Goal: Task Accomplishment & Management: Complete application form

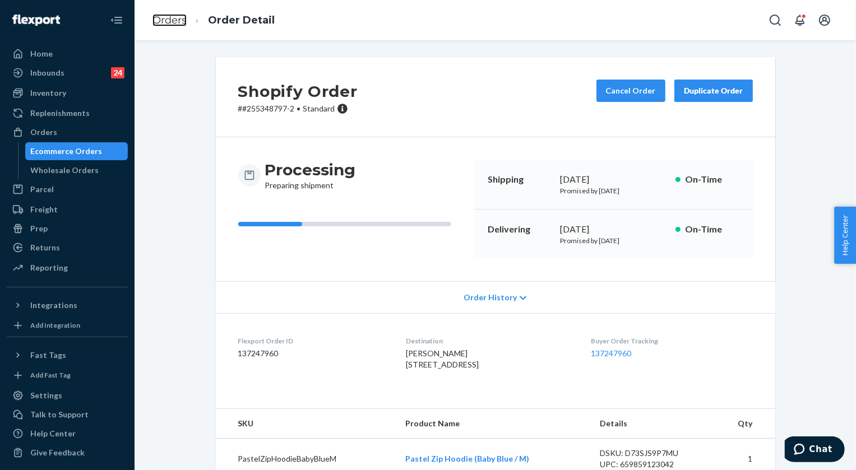
click at [159, 16] on link "Orders" at bounding box center [169, 20] width 34 height 12
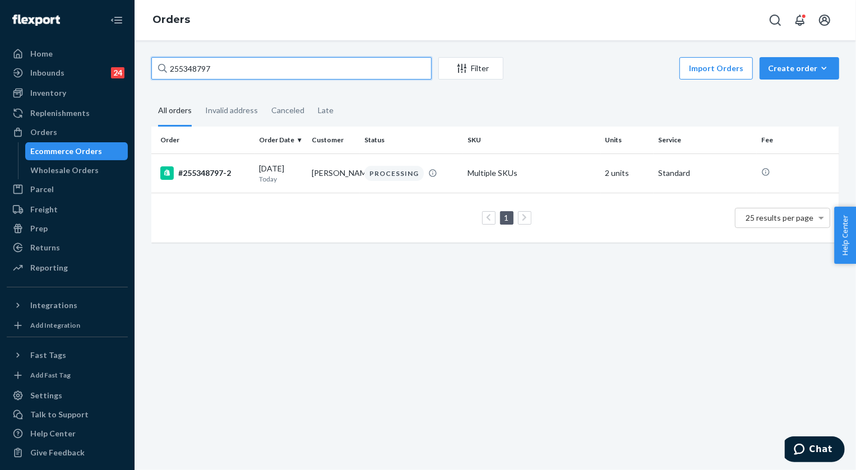
click at [268, 68] on input "255348797" at bounding box center [291, 68] width 280 height 22
click at [268, 67] on input "255348797" at bounding box center [291, 68] width 280 height 22
paste input "257882"
type input "255257882"
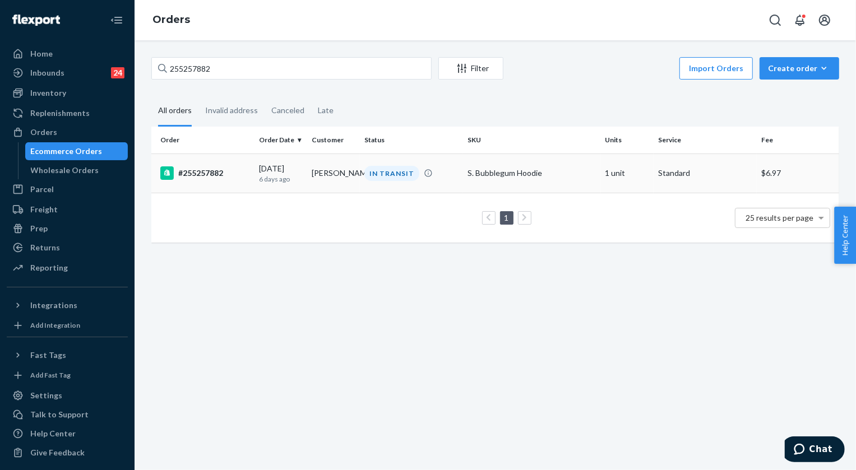
click at [398, 171] on div "IN TRANSIT" at bounding box center [391, 173] width 55 height 15
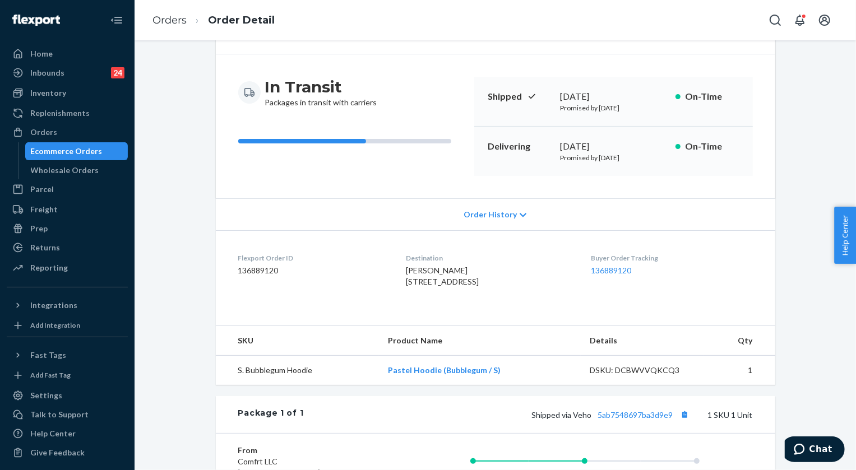
scroll to position [101, 0]
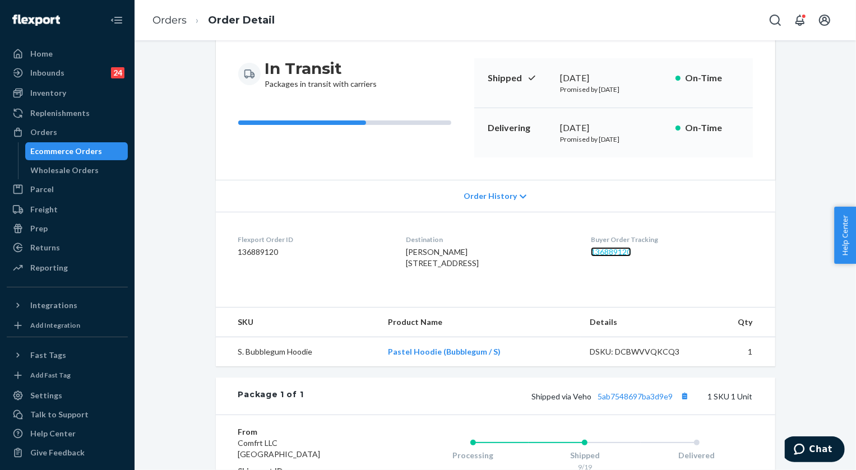
click at [625, 252] on link "136889120" at bounding box center [611, 252] width 40 height 10
click at [170, 23] on link "Orders" at bounding box center [169, 20] width 34 height 12
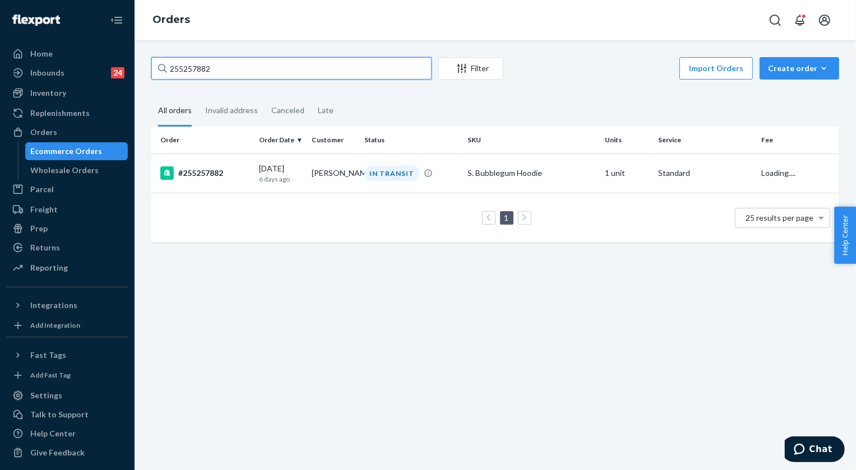
click at [228, 78] on input "255257882" at bounding box center [291, 68] width 280 height 22
paste input "39477"
click at [220, 73] on input "255239477" at bounding box center [291, 68] width 280 height 22
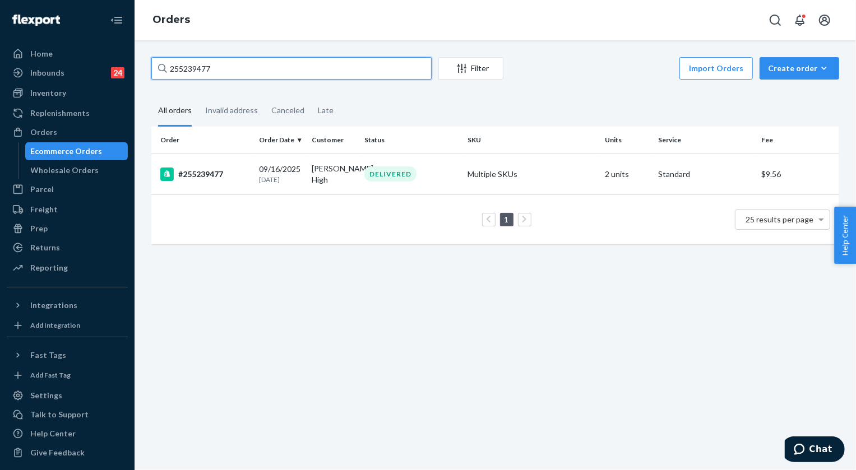
paste input "3923013"
click at [217, 68] on input "253923013" at bounding box center [291, 68] width 280 height 22
click at [216, 68] on input "253923013" at bounding box center [291, 68] width 280 height 22
paste input "5271612"
type input "255271612"
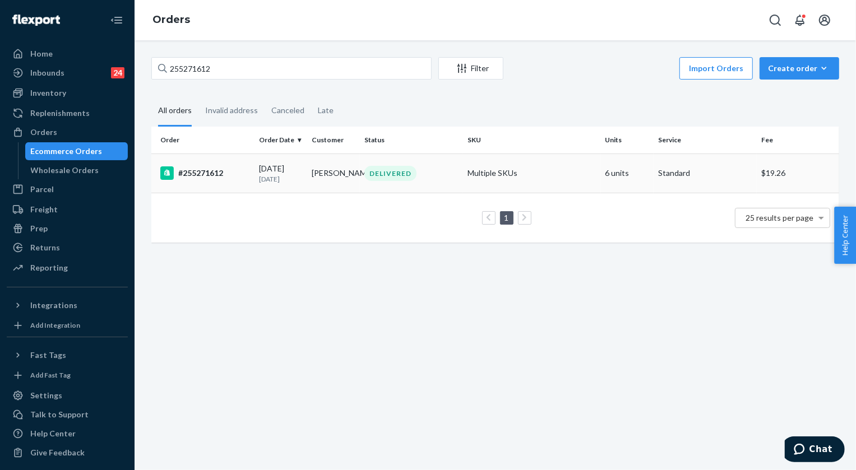
click at [387, 174] on div "DELIVERED" at bounding box center [390, 173] width 52 height 15
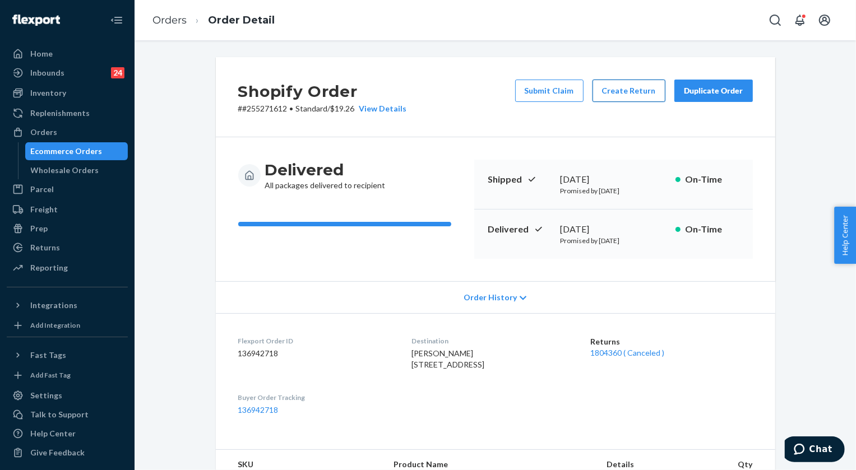
click at [638, 80] on button "Create Return" at bounding box center [628, 91] width 73 height 22
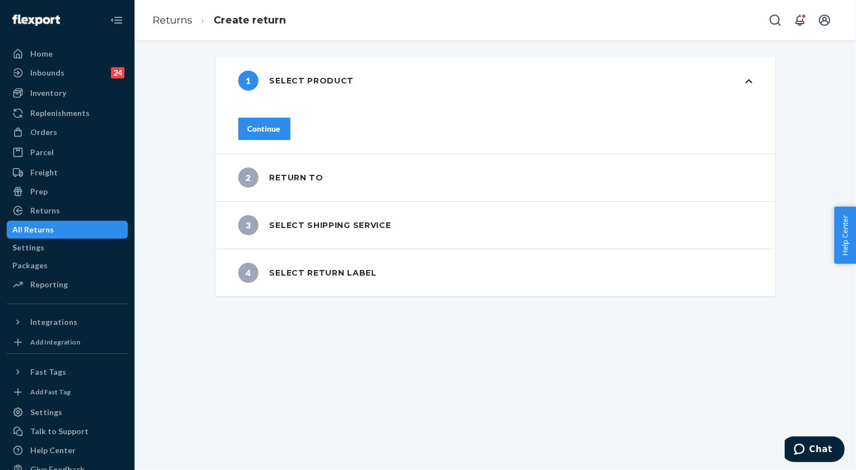
drag, startPoint x: 301, startPoint y: 128, endPoint x: 319, endPoint y: 132, distance: 19.0
click at [281, 127] on div "Continue" at bounding box center [264, 128] width 33 height 11
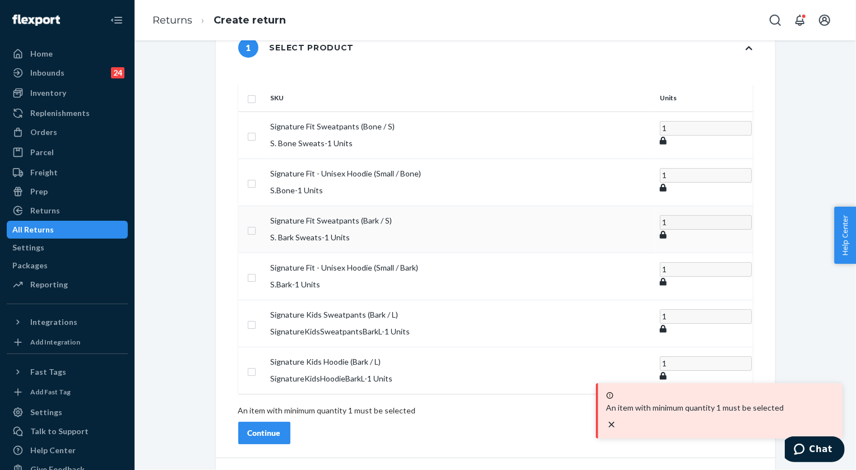
scroll to position [50, 0]
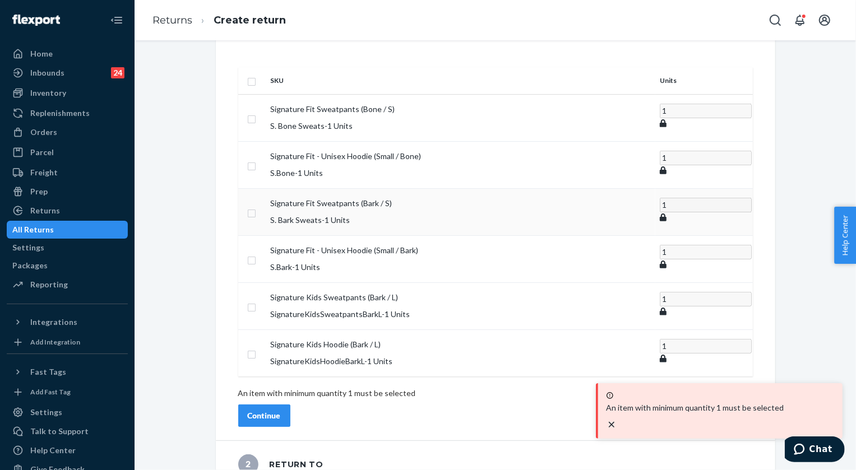
click at [256, 206] on input "checkbox" at bounding box center [251, 212] width 9 height 12
checkbox input "true"
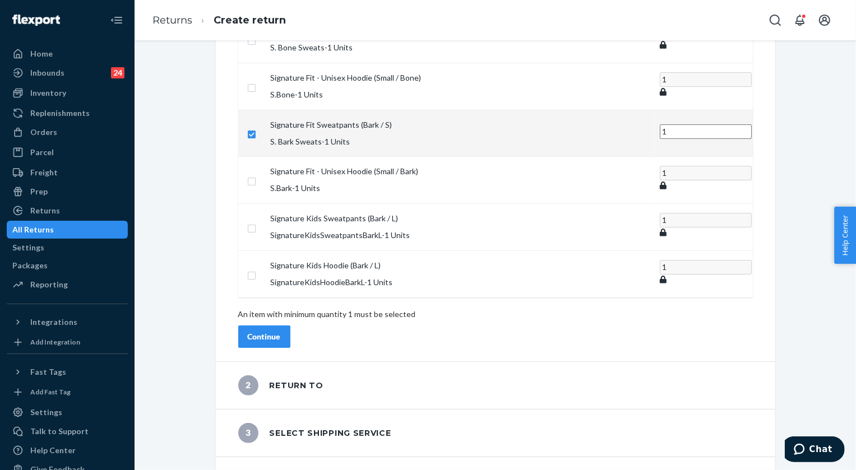
scroll to position [132, 0]
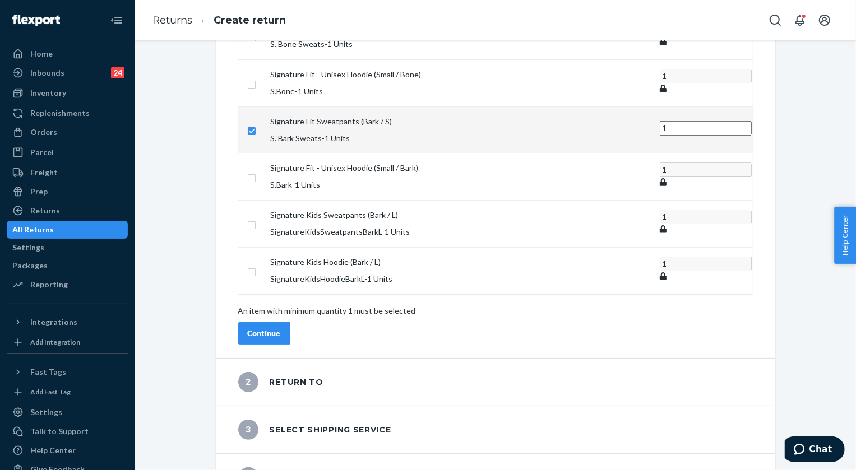
click at [281, 328] on div "Continue" at bounding box center [264, 333] width 33 height 11
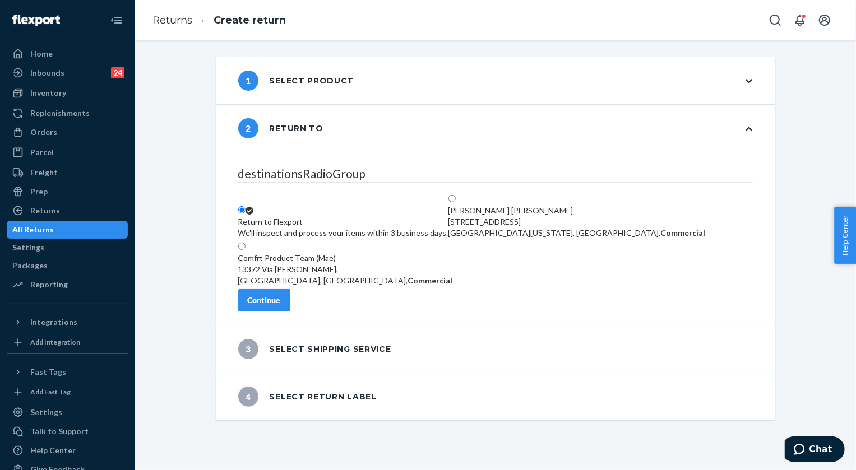
scroll to position [0, 0]
click at [281, 306] on div "Continue" at bounding box center [264, 300] width 33 height 11
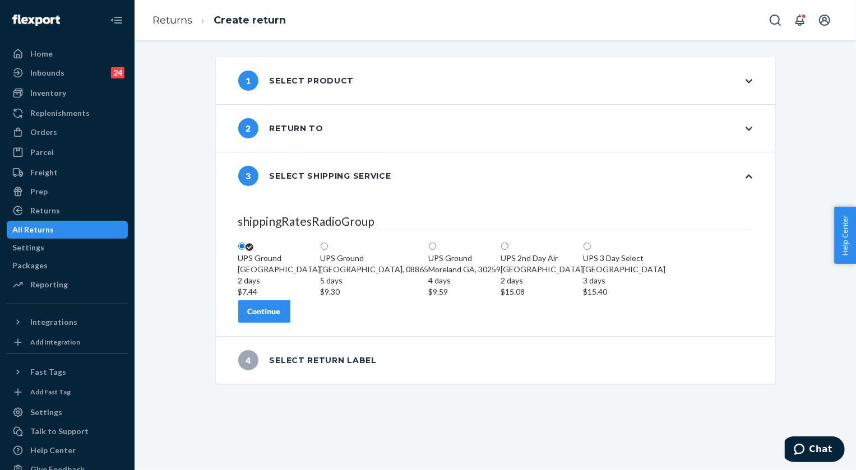
click at [290, 323] on button "Continue" at bounding box center [264, 311] width 52 height 22
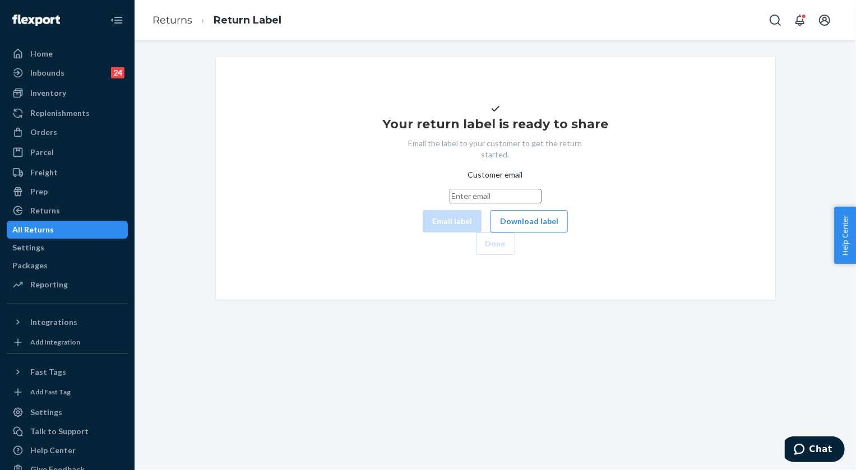
click at [449, 203] on input "Customer email" at bounding box center [495, 196] width 92 height 15
paste input "[PERSON_NAME][EMAIL_ADDRESS][DOMAIN_NAME]"
type input "[PERSON_NAME][EMAIL_ADDRESS][DOMAIN_NAME]"
click at [423, 233] on button "Email label" at bounding box center [452, 221] width 59 height 22
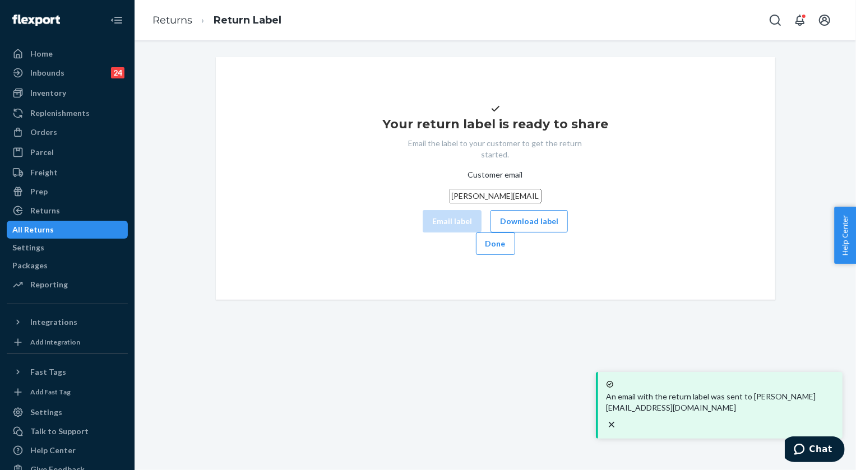
click at [733, 255] on div "Your return label is ready to share Email the label to your customer to get the…" at bounding box center [495, 178] width 541 height 153
click at [515, 255] on button "Done" at bounding box center [495, 244] width 39 height 22
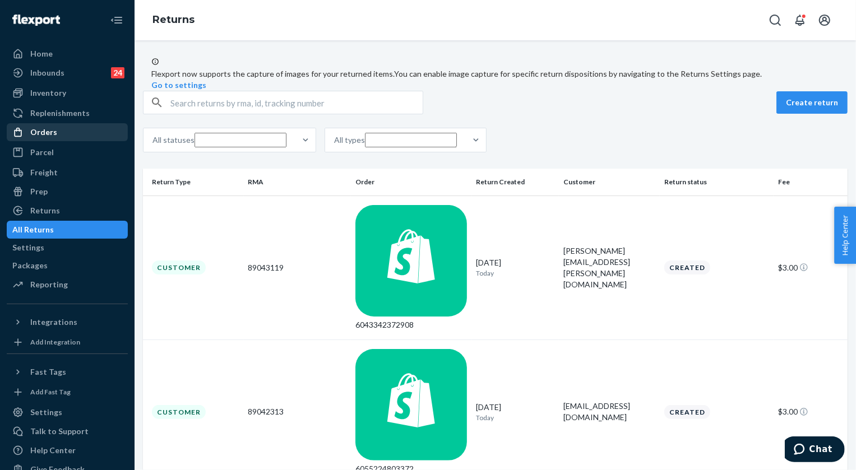
click at [47, 133] on div "Orders" at bounding box center [43, 132] width 27 height 11
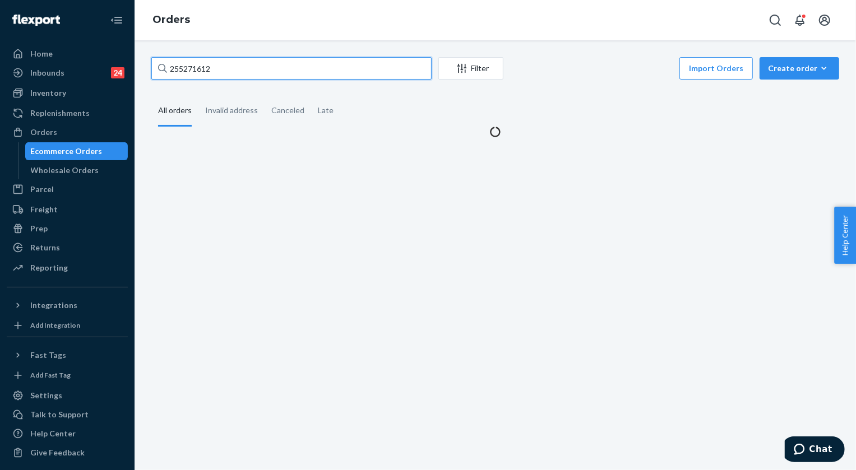
click at [247, 62] on input "255271612" at bounding box center [291, 68] width 280 height 22
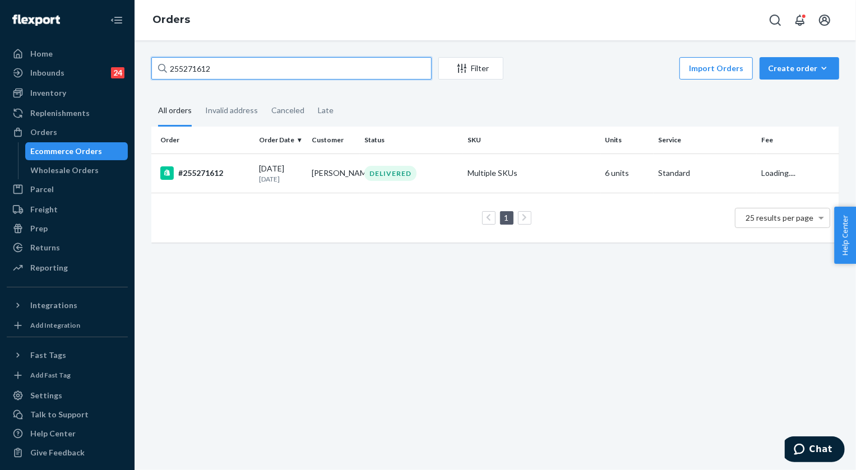
click at [247, 62] on input "255271612" at bounding box center [291, 68] width 280 height 22
paste input "HJHF3HLNGE"
click at [210, 68] on input "HJHF3HLNGE" at bounding box center [291, 68] width 280 height 22
paste input "254948980"
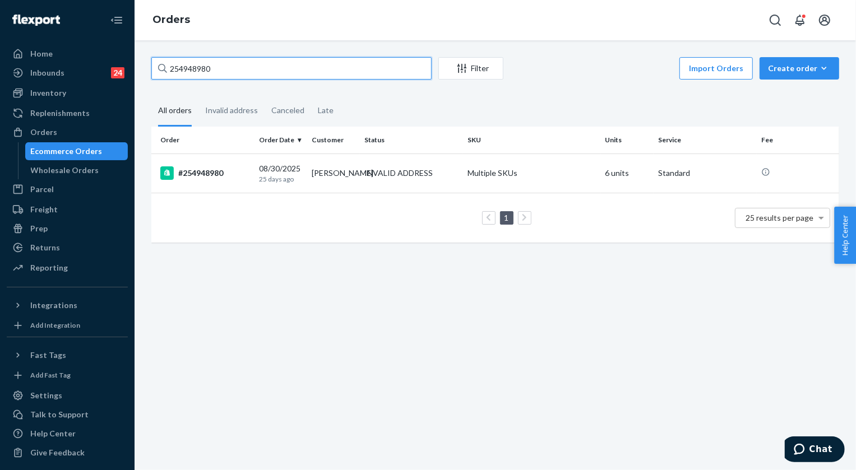
type input "254948980"
click at [394, 170] on div "INVALID ADDRESS" at bounding box center [398, 173] width 68 height 11
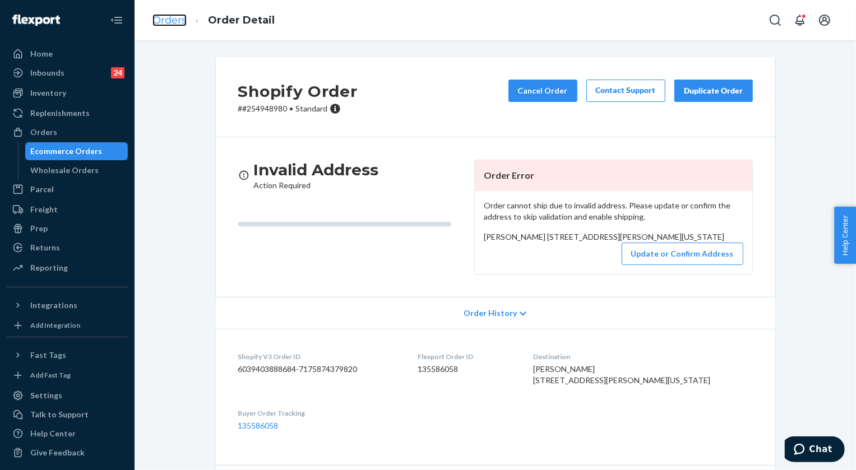
click at [181, 16] on link "Orders" at bounding box center [169, 20] width 34 height 12
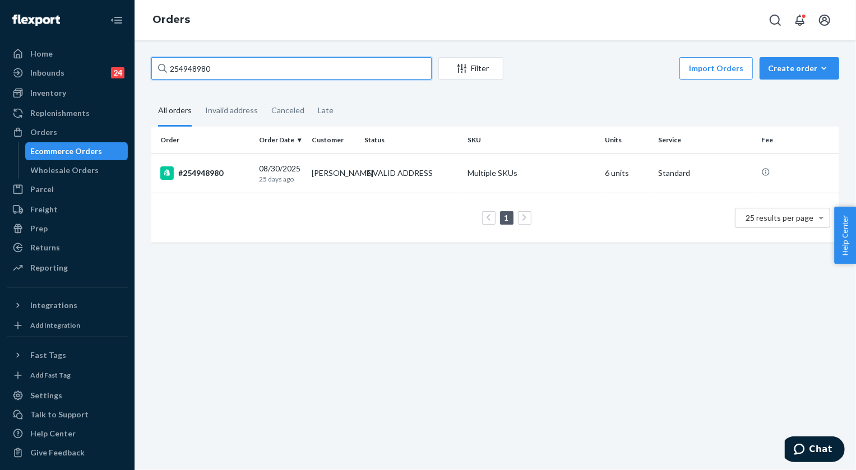
click at [214, 73] on input "254948980" at bounding box center [291, 68] width 280 height 22
paste input "723387"
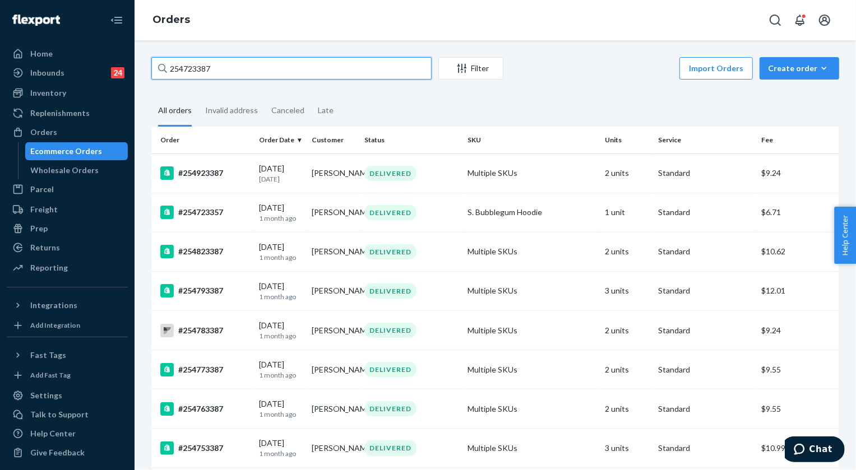
click at [216, 75] on input "254723387" at bounding box center [291, 68] width 280 height 22
paste input "5349280"
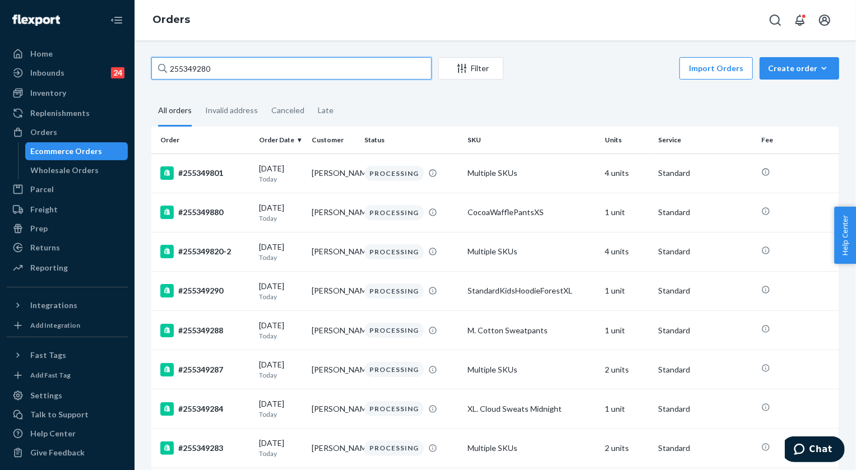
type input "255349280"
click at [291, 71] on input "255349280" at bounding box center [291, 68] width 280 height 22
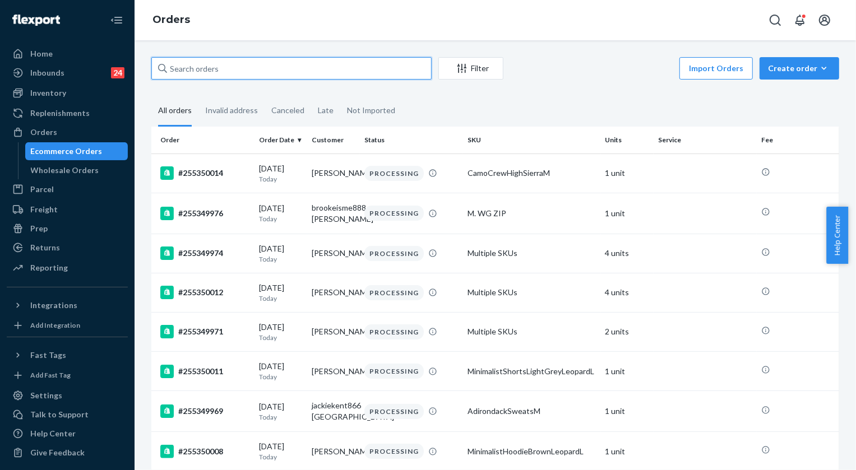
click at [273, 76] on input "text" at bounding box center [291, 68] width 280 height 22
paste input "255349280"
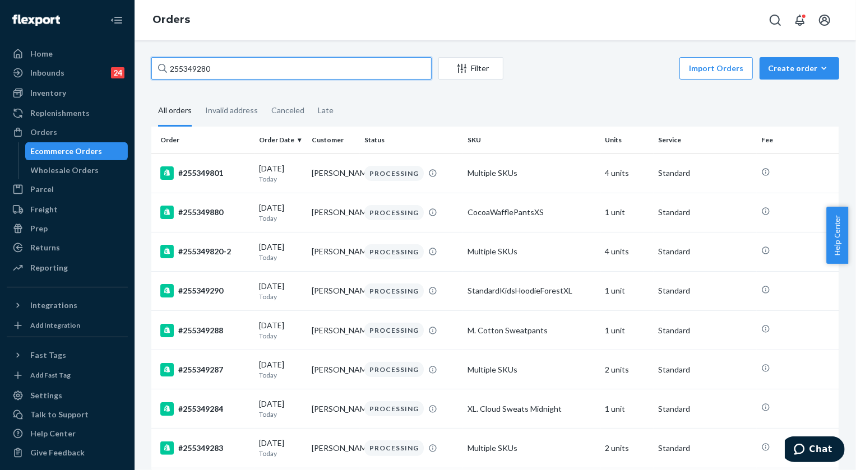
click at [228, 75] on input "255349280" at bounding box center [291, 68] width 280 height 22
paste input "HJHF3HLNGE"
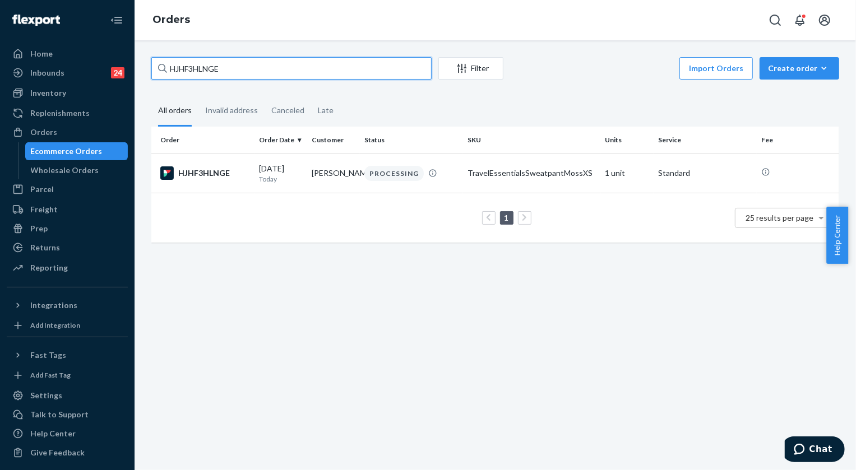
click at [203, 66] on input "HJHF3HLNGE" at bounding box center [291, 68] width 280 height 22
paste input "25534937"
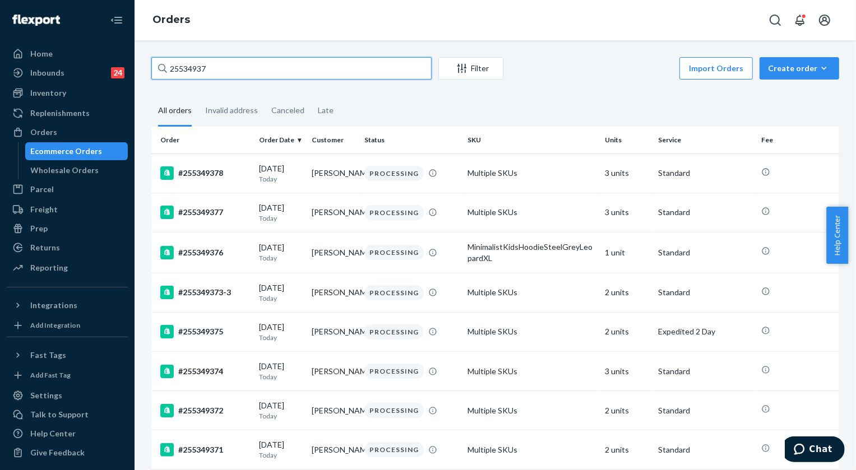
click at [212, 63] on input "25534937" at bounding box center [291, 68] width 280 height 22
paste input "1"
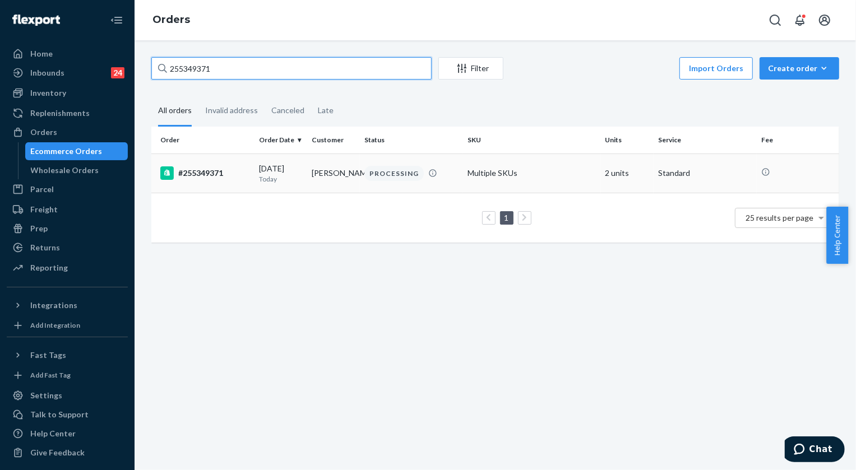
type input "255349371"
click at [396, 170] on div "PROCESSING" at bounding box center [393, 173] width 59 height 15
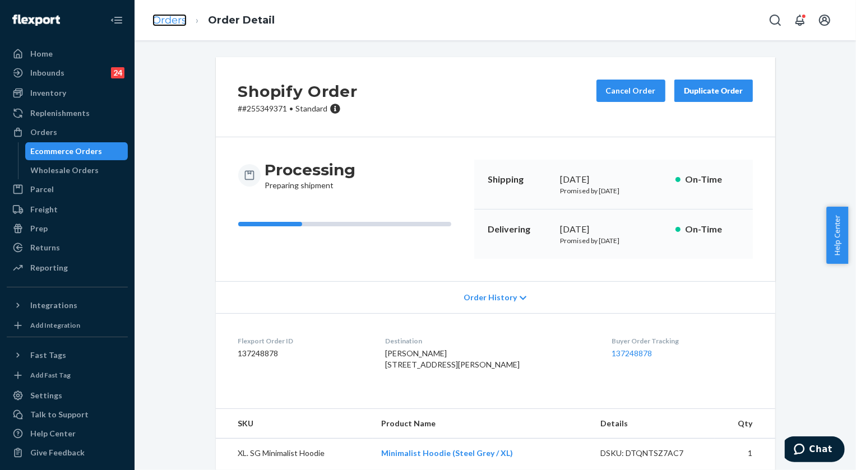
click at [177, 21] on link "Orders" at bounding box center [169, 20] width 34 height 12
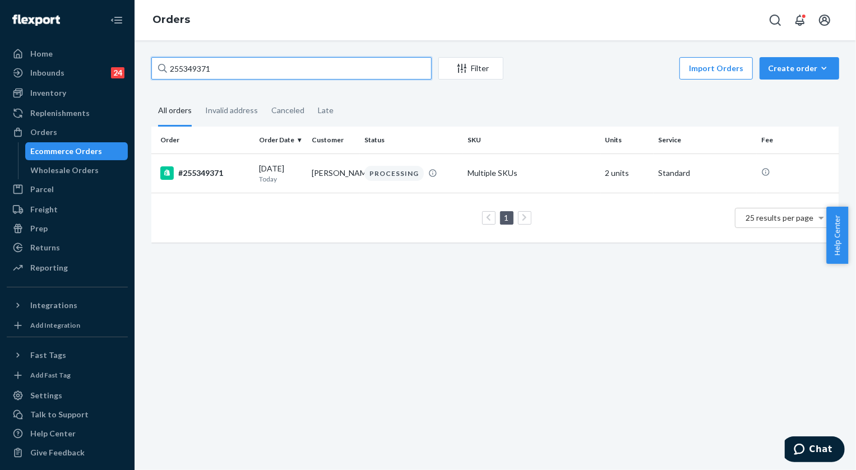
click at [260, 62] on input "255349371" at bounding box center [291, 68] width 280 height 22
paste input "174600"
type input "255174600"
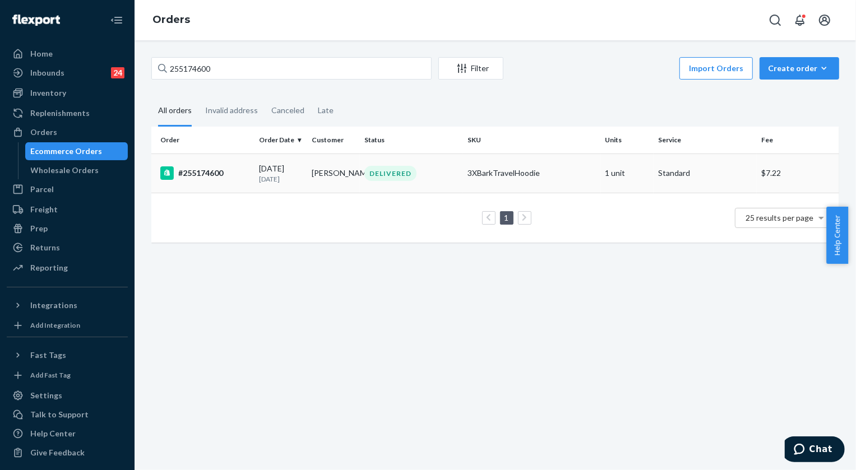
click at [369, 174] on div "DELIVERED" at bounding box center [390, 173] width 52 height 15
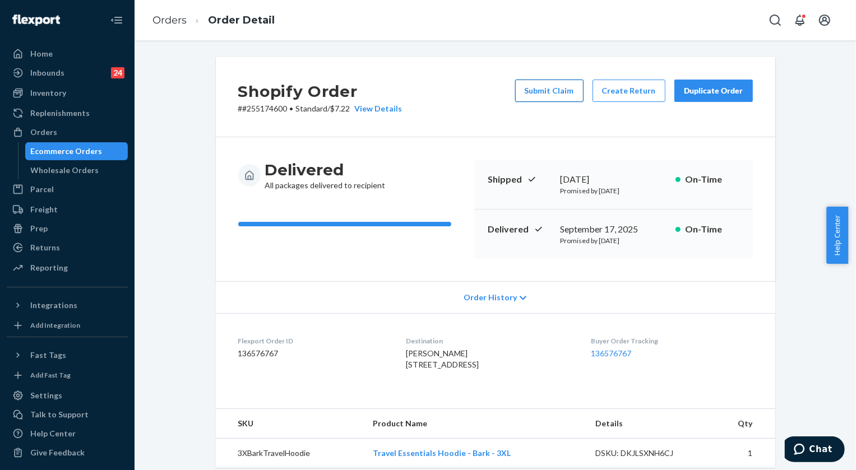
click at [554, 91] on button "Submit Claim" at bounding box center [549, 91] width 68 height 22
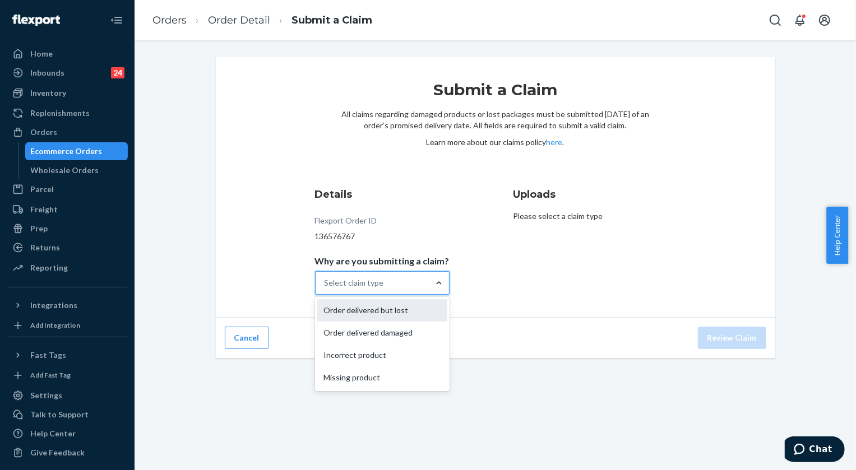
click at [415, 312] on div "Order delivered but lost" at bounding box center [382, 310] width 130 height 22
click at [326, 289] on input "Why are you submitting a claim? option Order delivered but lost focused, 1 of 4…" at bounding box center [324, 282] width 1 height 11
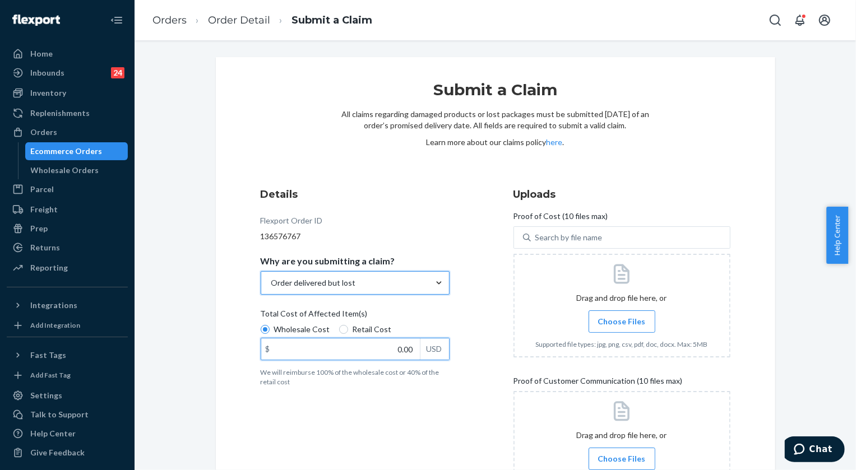
click at [398, 347] on input "0.00" at bounding box center [340, 348] width 159 height 21
type input "50.00"
click at [619, 314] on label "Choose Files" at bounding box center [621, 321] width 67 height 22
click at [621, 315] on input "Choose Files" at bounding box center [621, 321] width 1 height 12
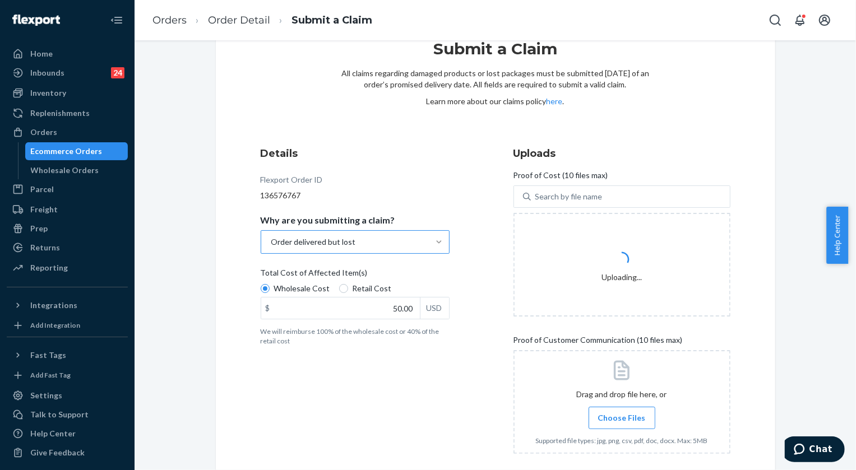
scroll to position [97, 0]
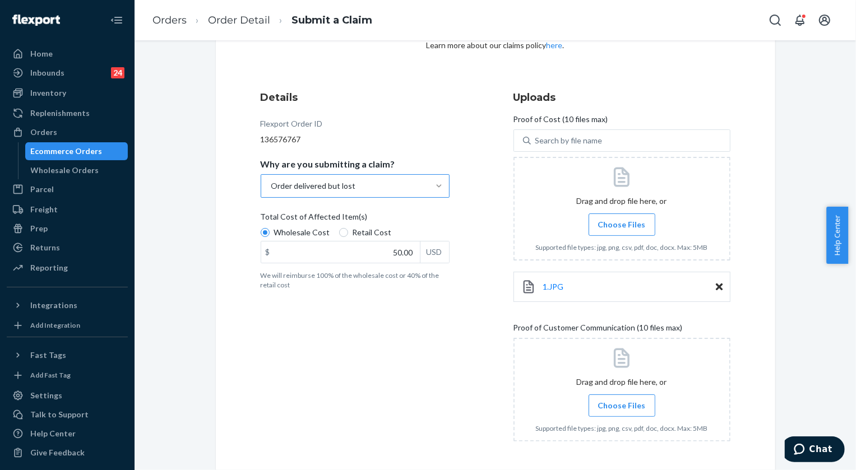
click at [606, 400] on span "Choose Files" at bounding box center [622, 405] width 48 height 11
click at [621, 400] on input "Choose Files" at bounding box center [621, 406] width 1 height 12
click at [640, 396] on label "Choose Files" at bounding box center [621, 405] width 67 height 22
click at [622, 400] on input "Choose Files" at bounding box center [621, 406] width 1 height 12
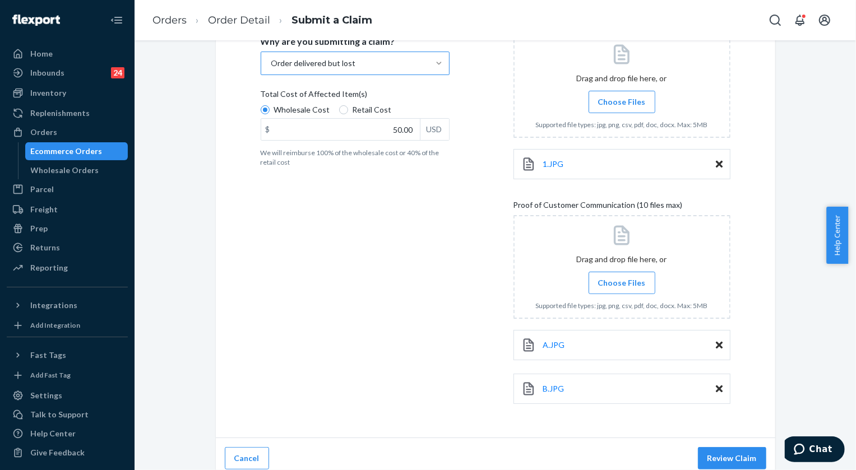
scroll to position [228, 0]
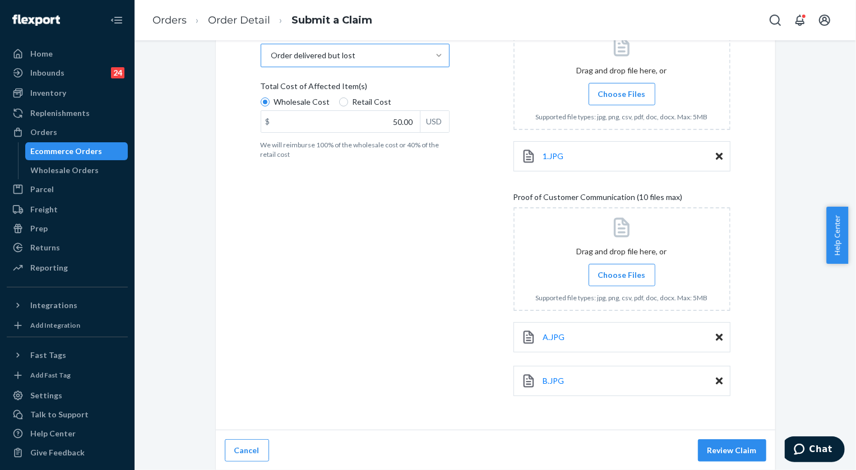
click at [623, 274] on span "Choose Files" at bounding box center [622, 275] width 48 height 11
click at [622, 274] on input "Choose Files" at bounding box center [621, 275] width 1 height 12
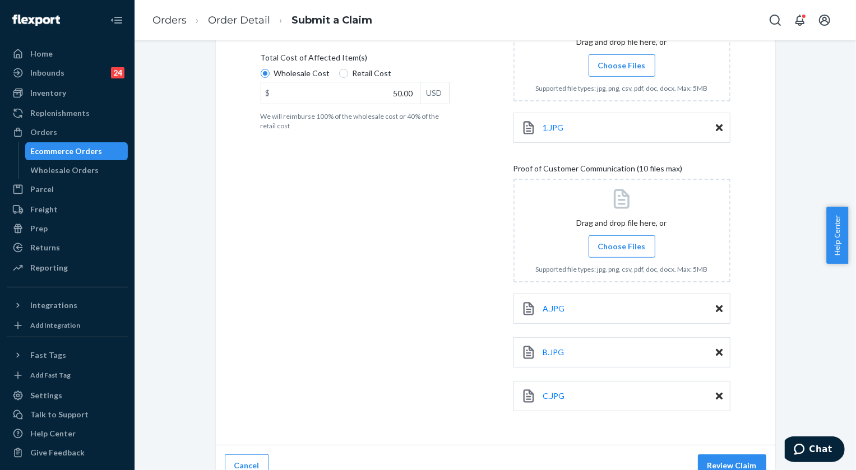
scroll to position [271, 0]
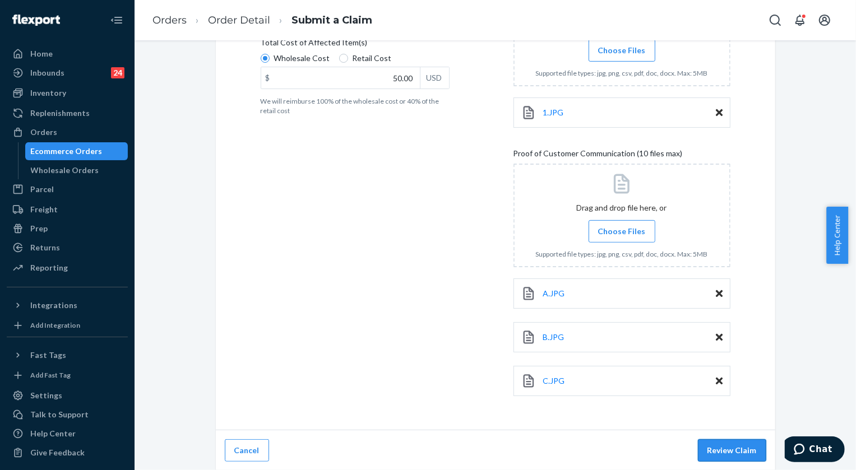
click at [725, 445] on button "Review Claim" at bounding box center [732, 450] width 68 height 22
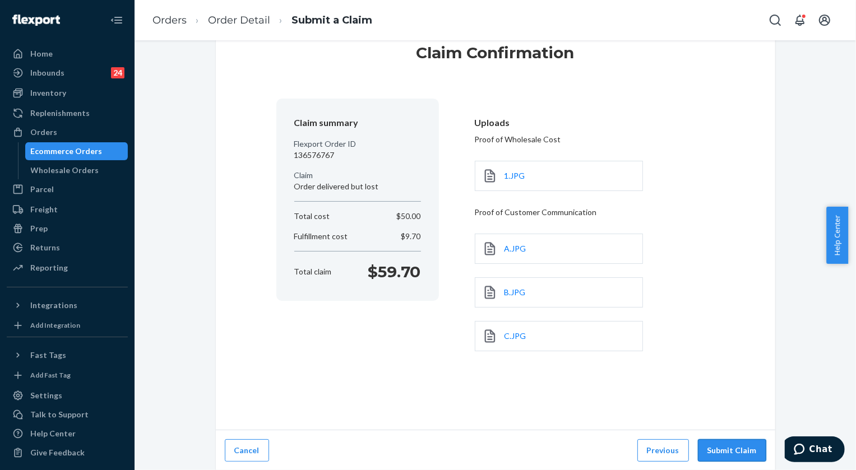
click at [735, 448] on button "Submit Claim" at bounding box center [732, 450] width 68 height 22
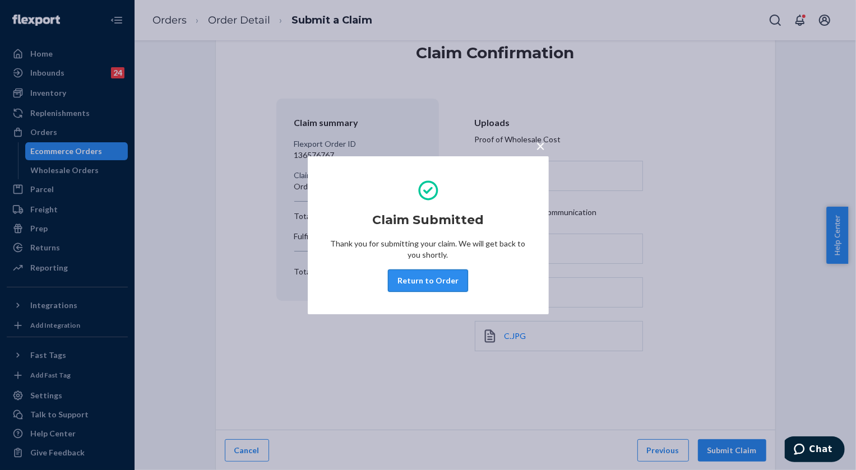
click at [426, 272] on button "Return to Order" at bounding box center [428, 281] width 80 height 22
